Goal: Task Accomplishment & Management: Manage account settings

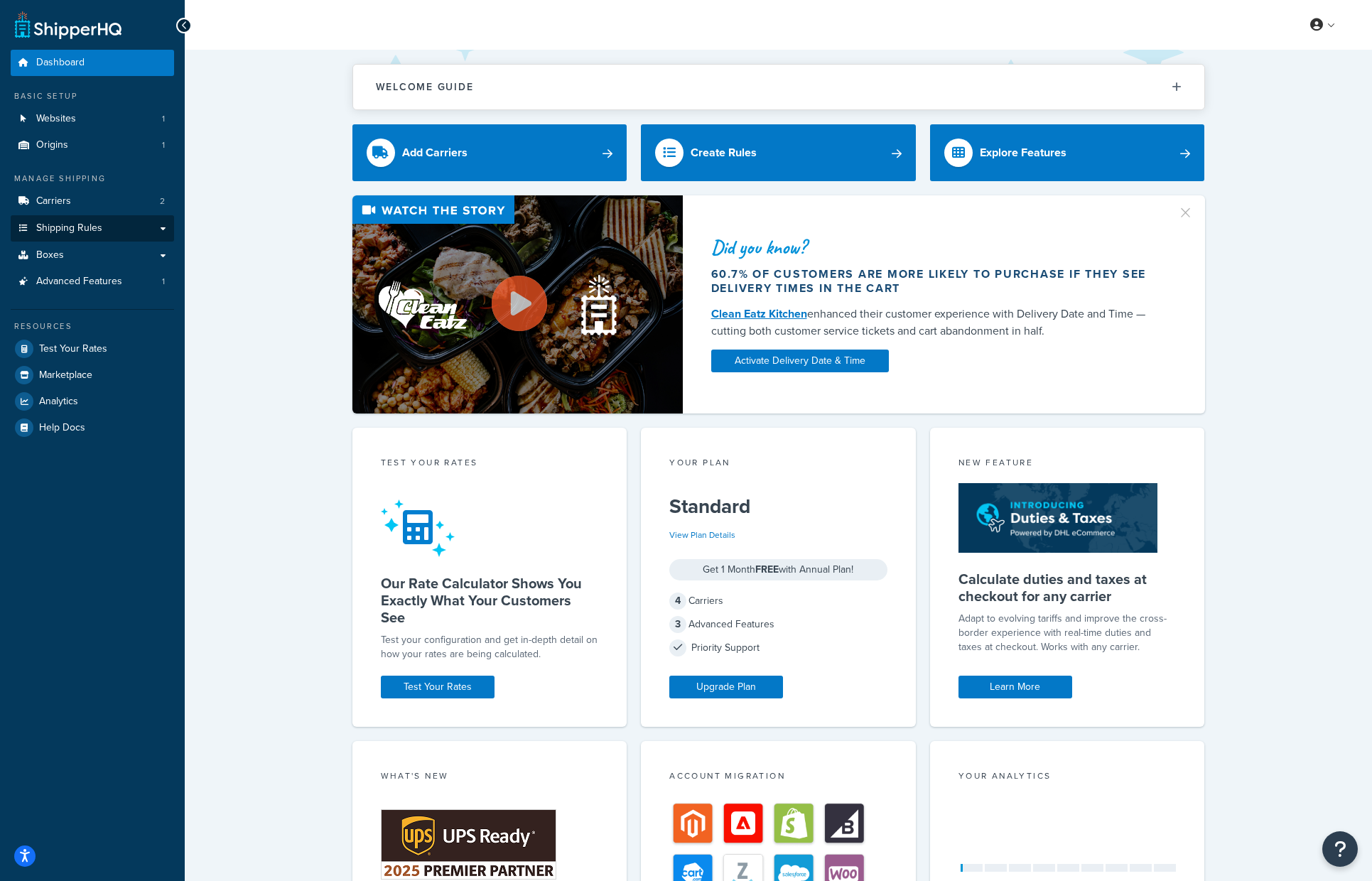
click at [91, 215] on link "Shipping Rules" at bounding box center [92, 228] width 164 height 26
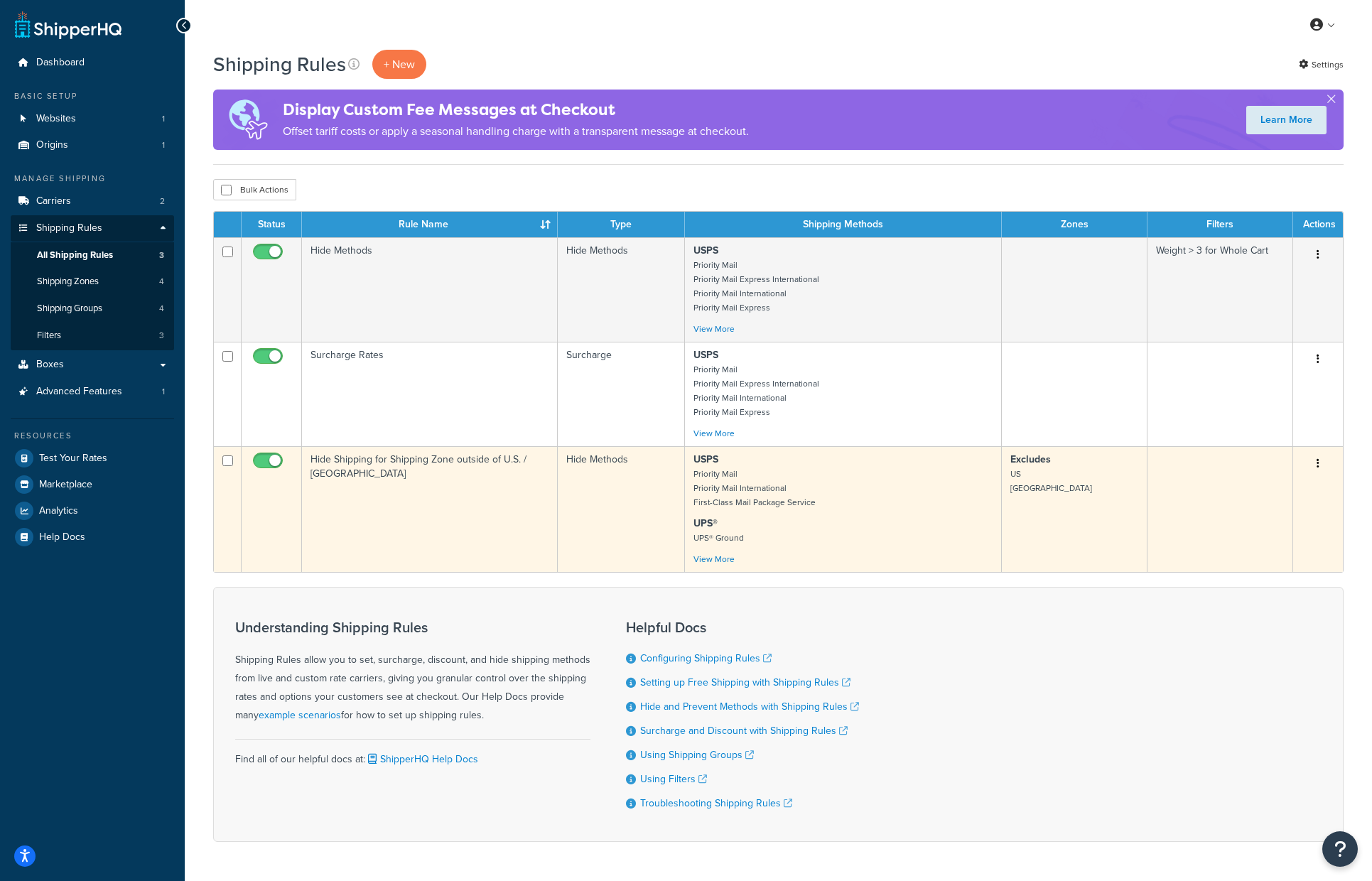
click at [1322, 473] on button "button" at bounding box center [1317, 464] width 20 height 23
click at [1280, 491] on link "Edit" at bounding box center [1271, 491] width 113 height 29
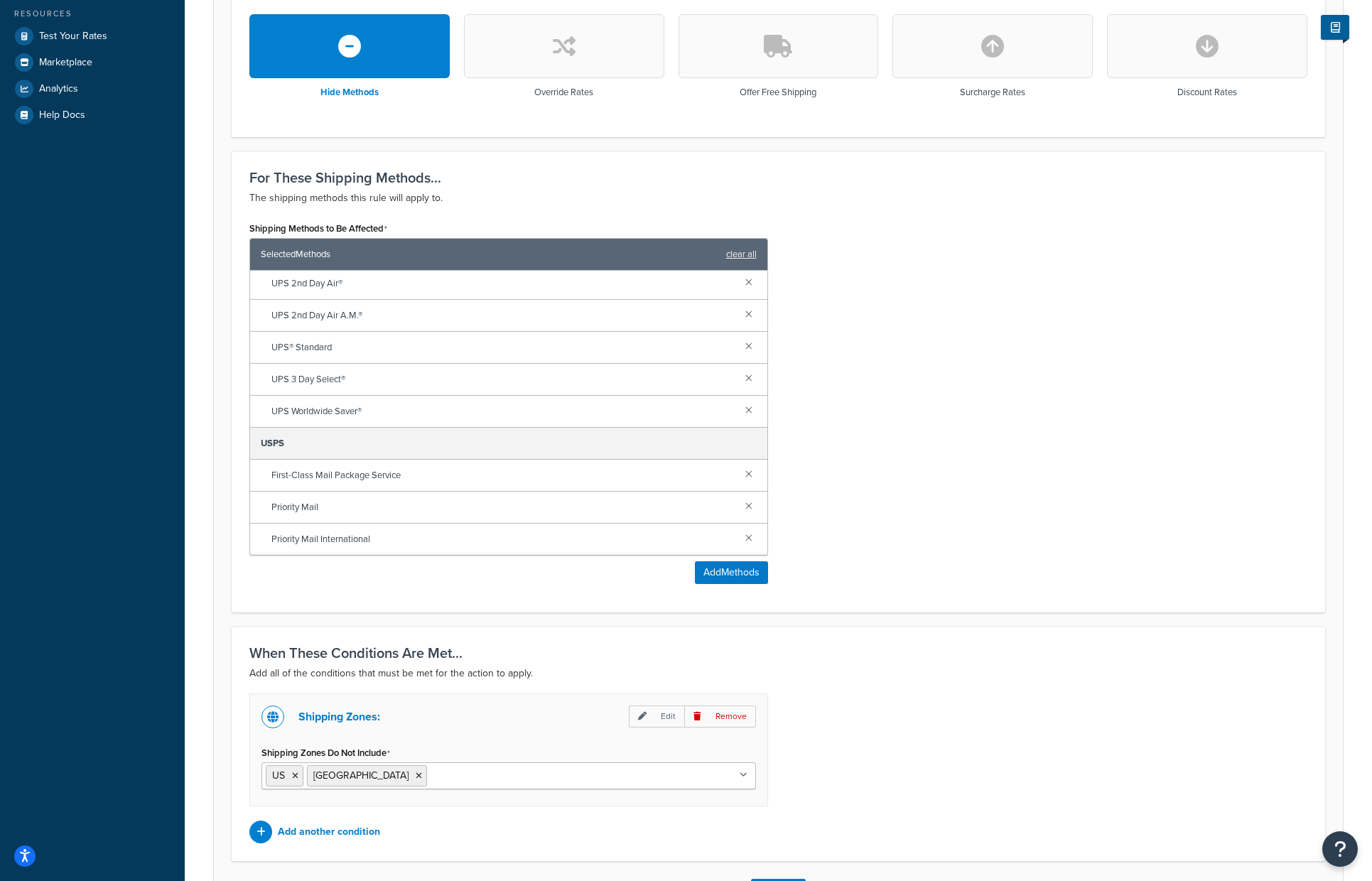
scroll to position [532, 0]
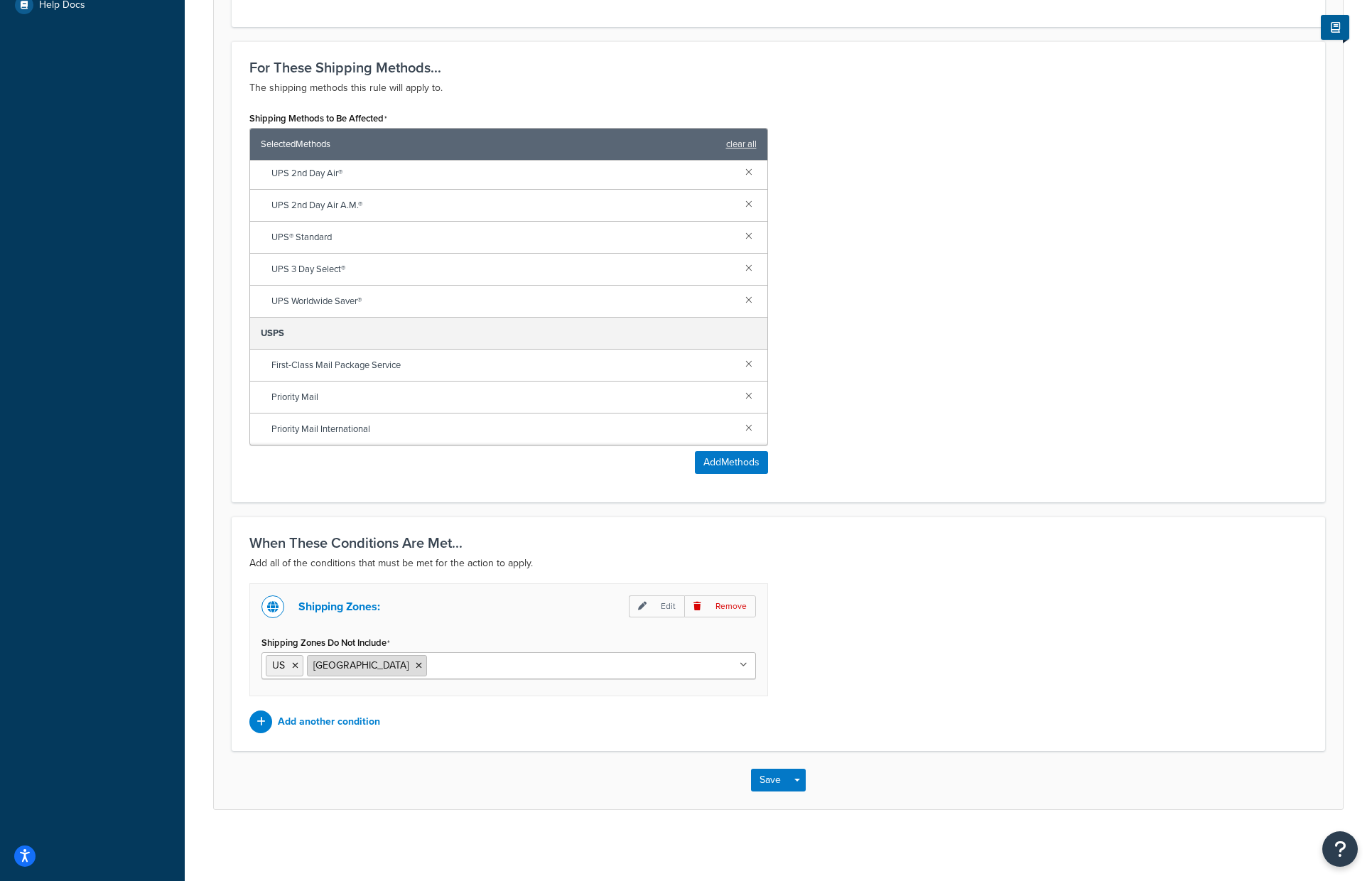
click at [416, 666] on icon at bounding box center [419, 665] width 7 height 9
click at [777, 783] on button "Save" at bounding box center [770, 780] width 38 height 23
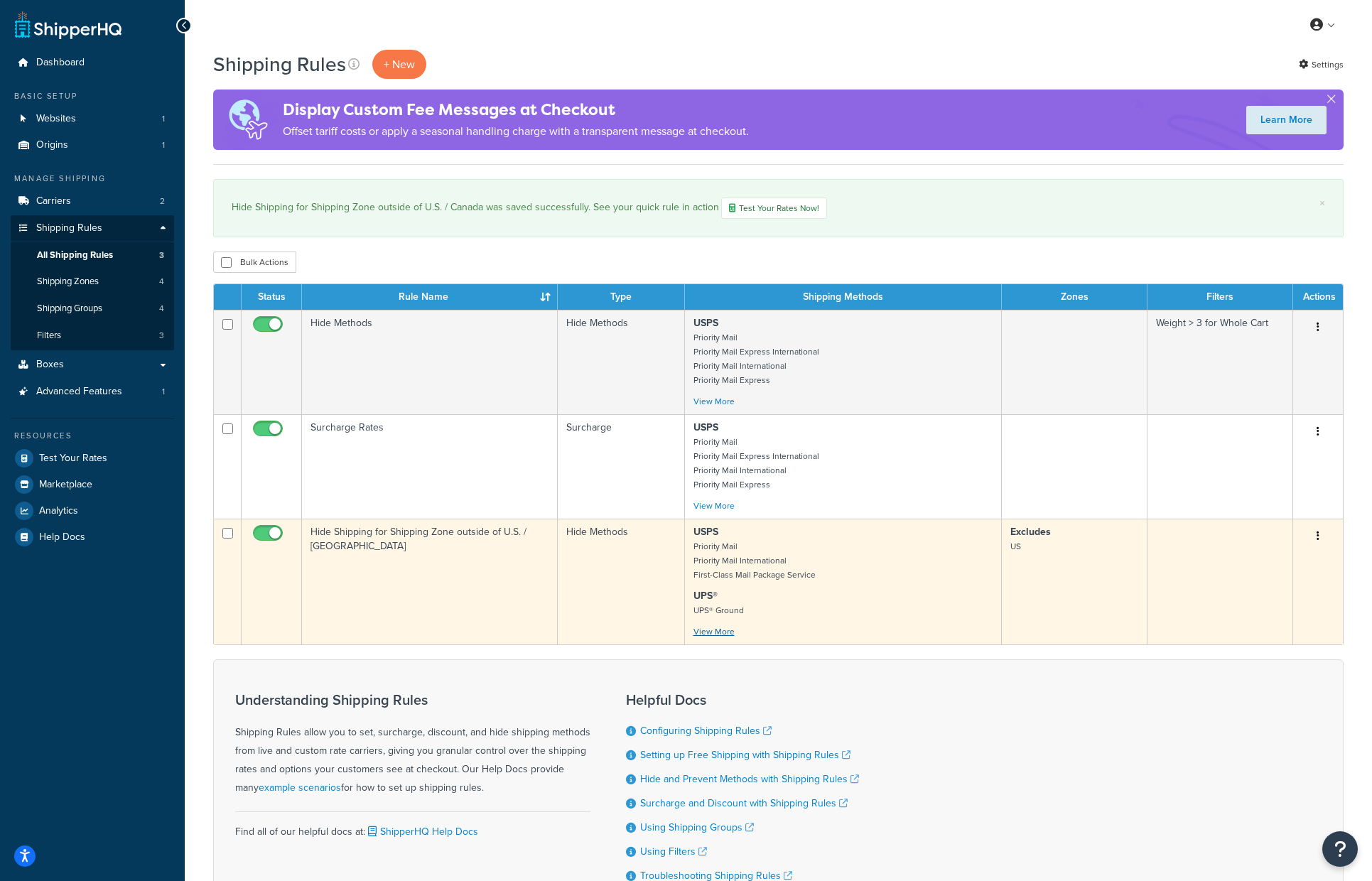
click at [724, 638] on link "View More" at bounding box center [714, 631] width 41 height 13
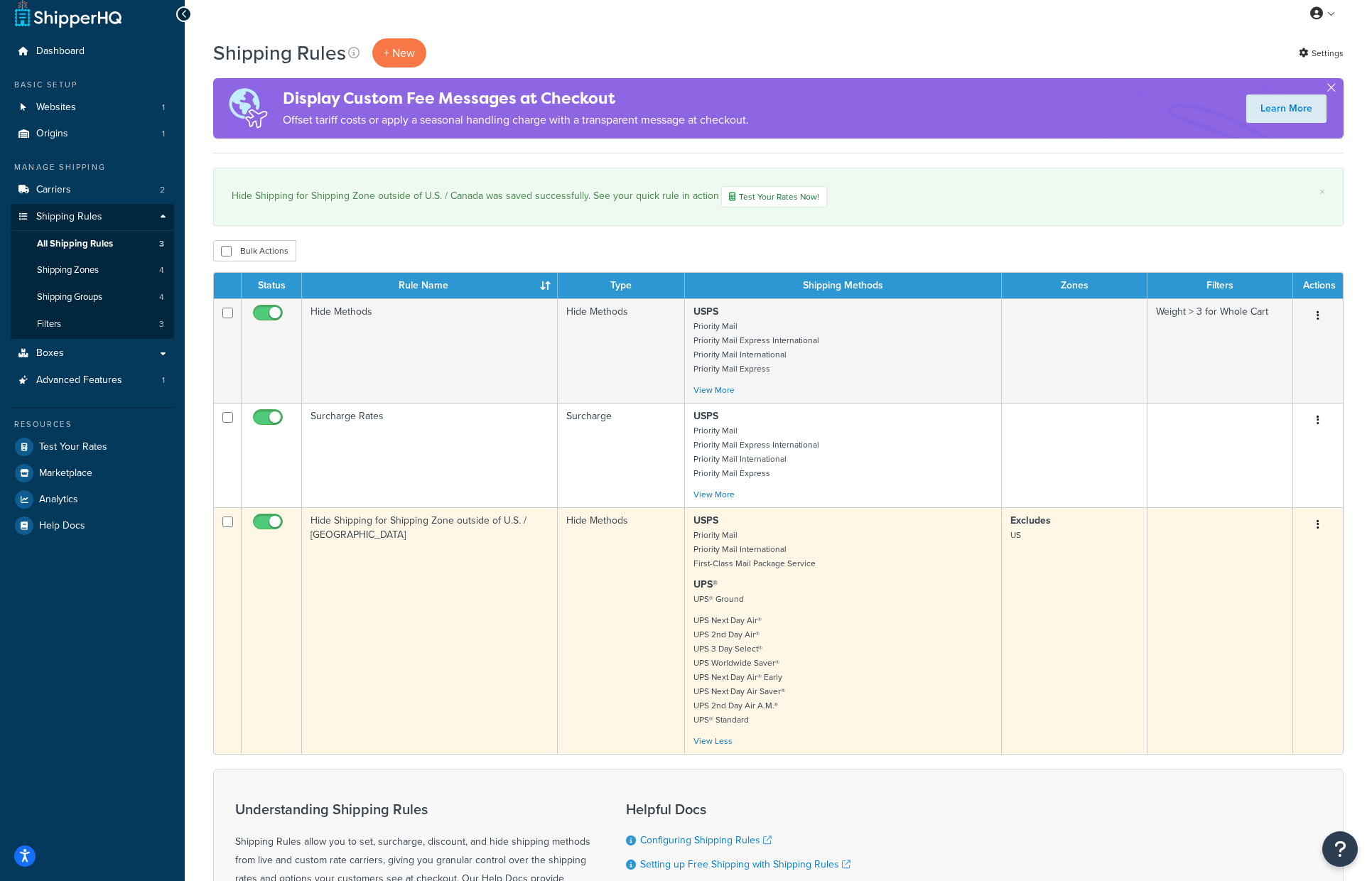
scroll to position [14, 0]
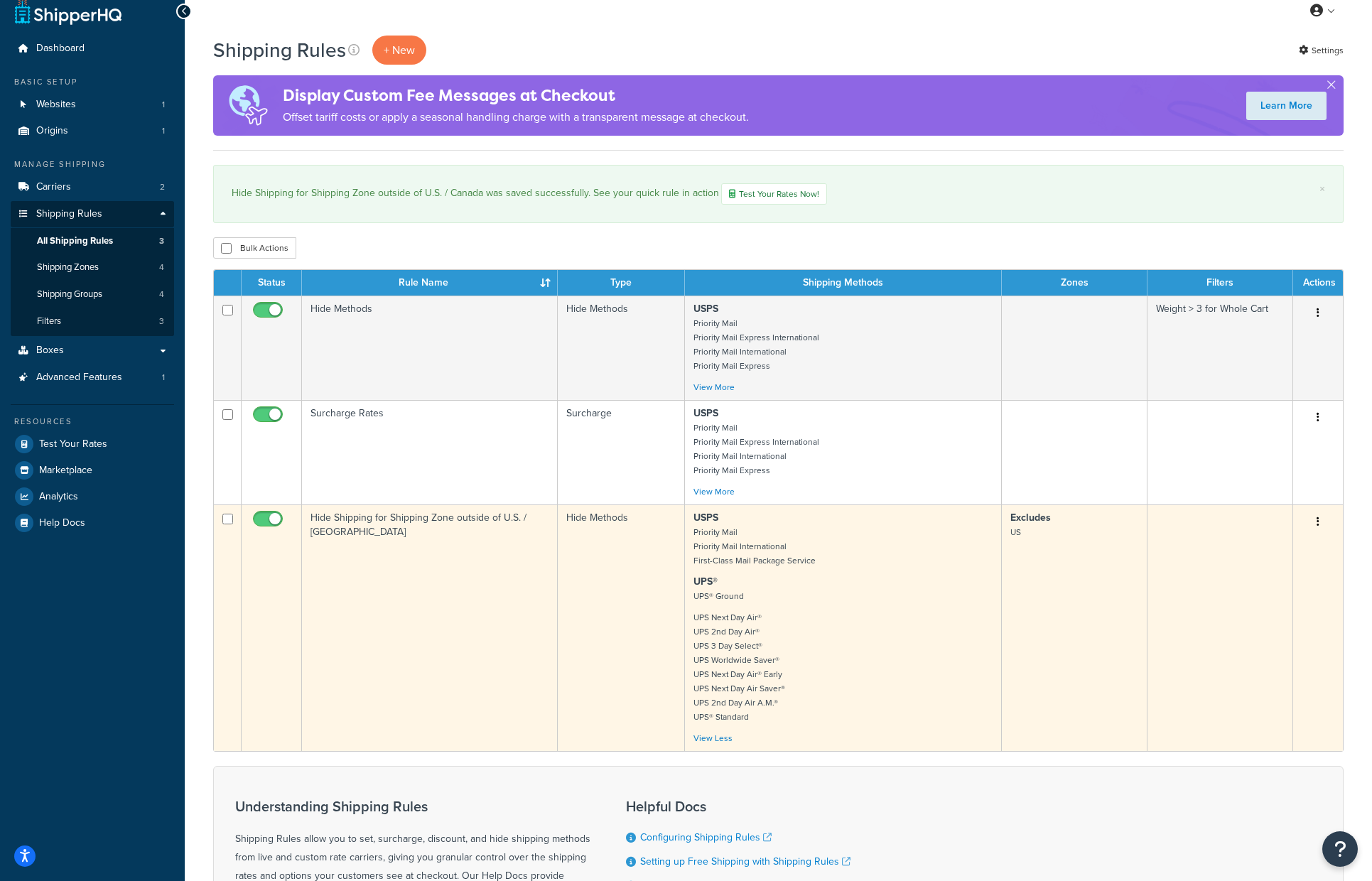
click at [1326, 527] on button "button" at bounding box center [1317, 522] width 20 height 23
click at [1294, 544] on link "Edit" at bounding box center [1271, 548] width 113 height 29
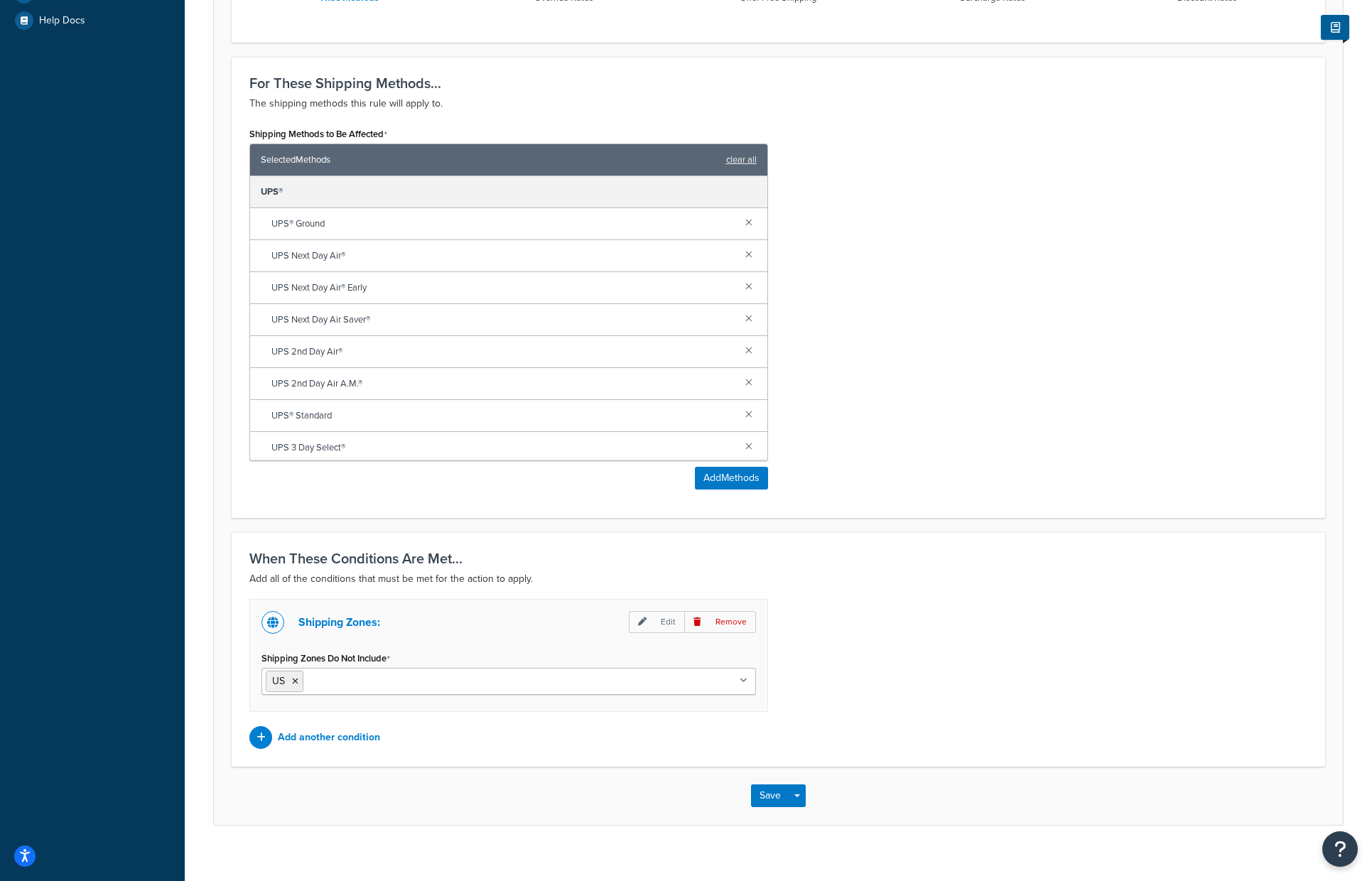
scroll to position [532, 0]
